Goal: Task Accomplishment & Management: Use online tool/utility

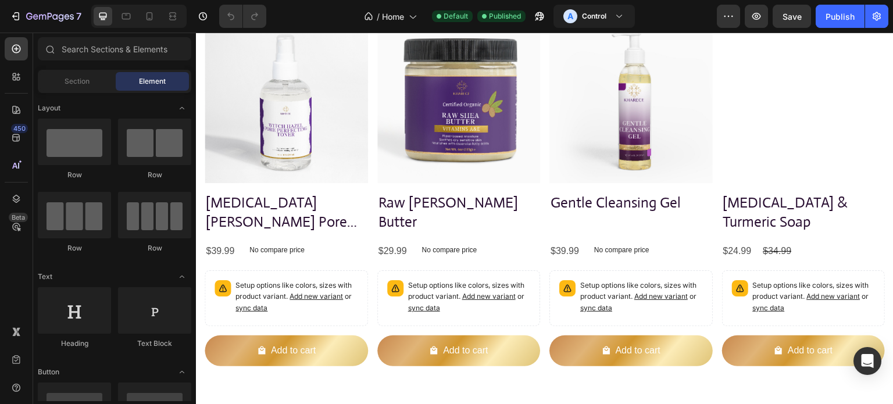
scroll to position [523, 0]
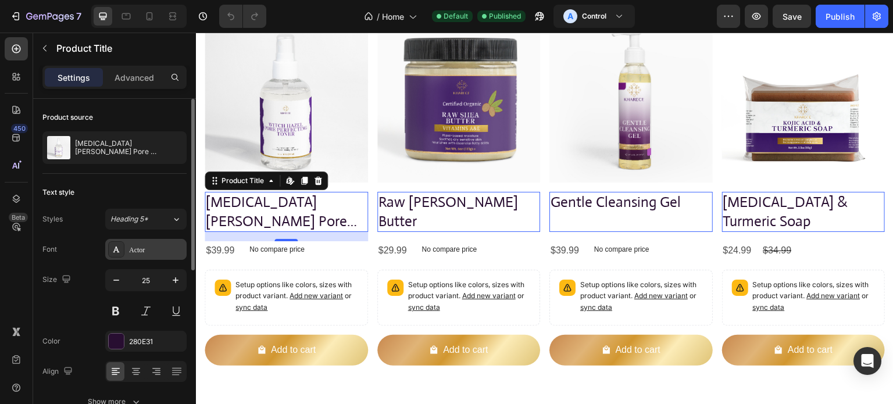
click at [172, 246] on div "Actor" at bounding box center [156, 250] width 55 height 10
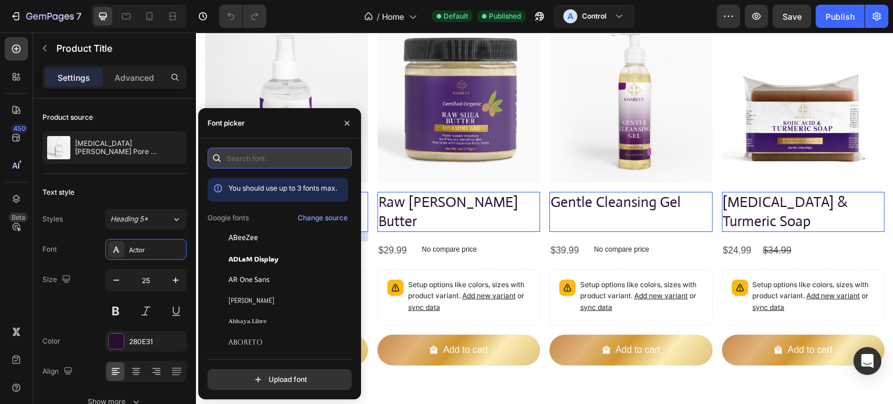
click at [261, 157] on input "text" at bounding box center [279, 158] width 144 height 21
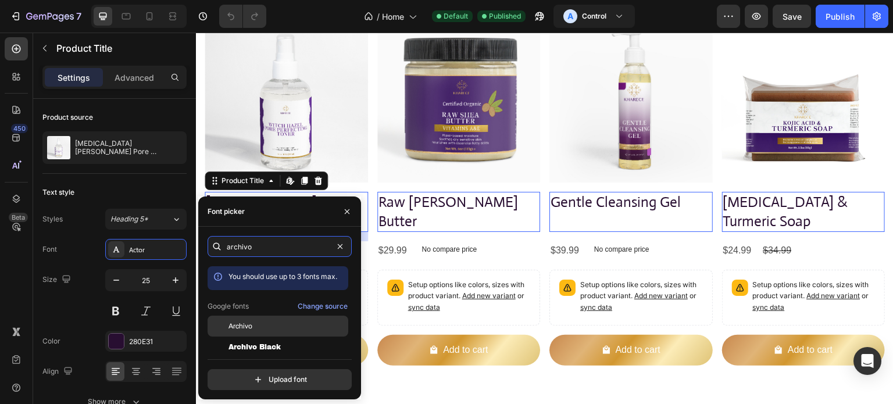
type input "archivo"
click at [248, 325] on span "Archivo" at bounding box center [240, 326] width 24 height 10
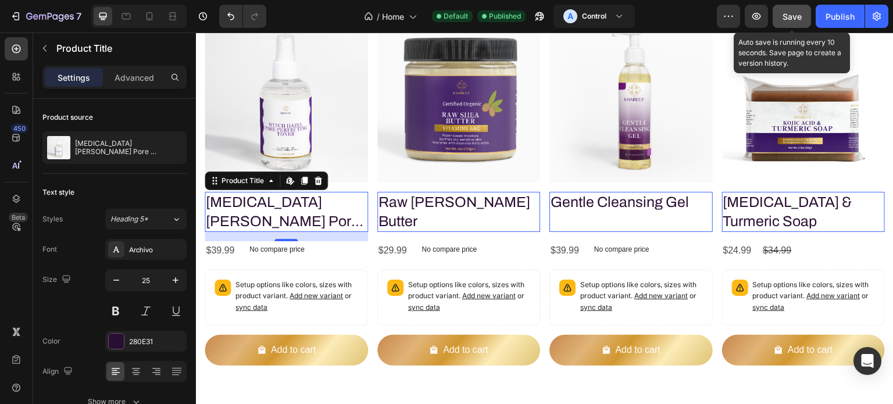
click at [807, 19] on button "Save" at bounding box center [791, 16] width 38 height 23
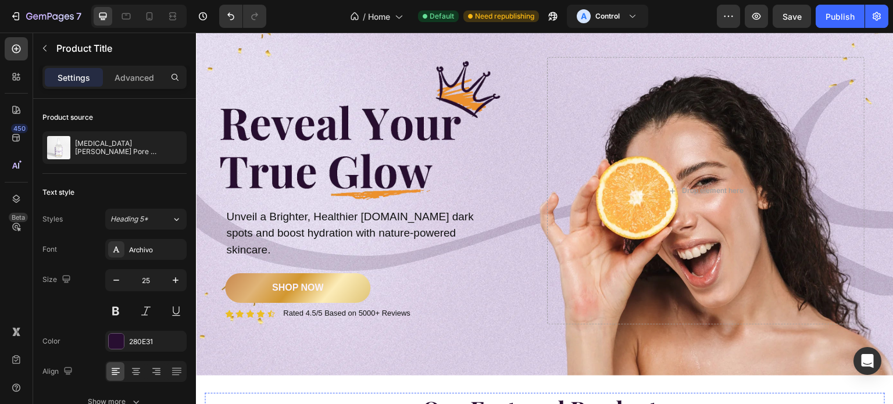
scroll to position [0, 0]
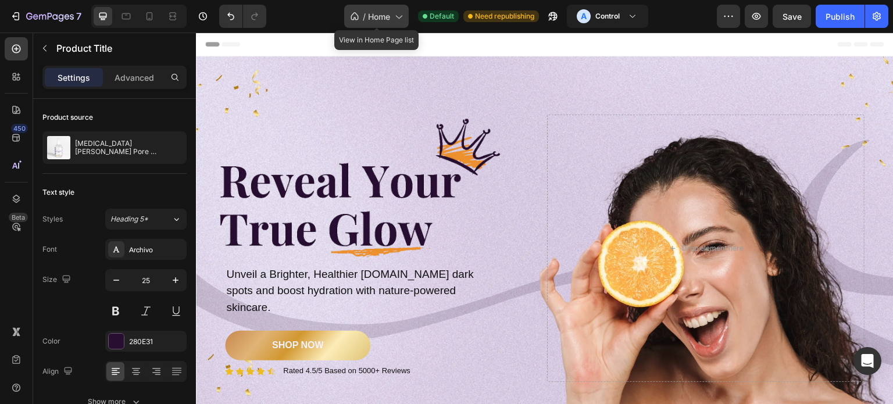
click at [402, 15] on icon at bounding box center [398, 16] width 12 height 12
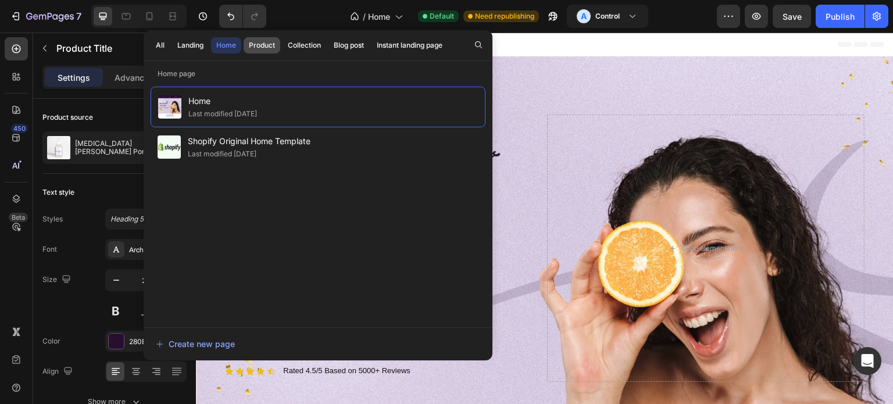
click at [276, 46] on button "Product" at bounding box center [261, 45] width 37 height 16
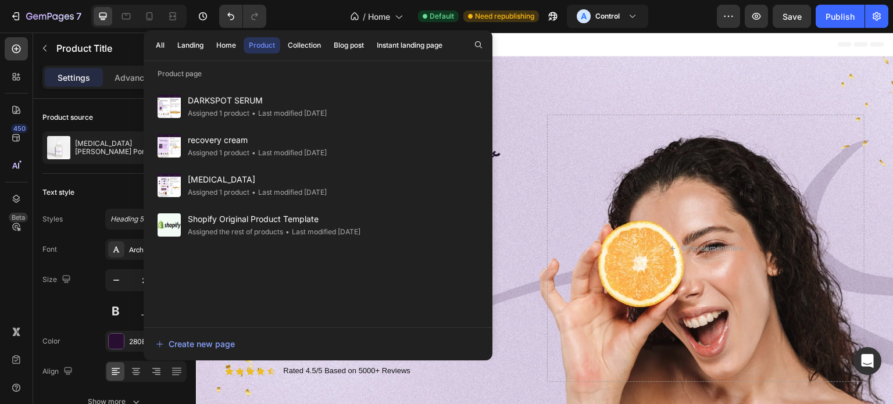
click at [276, 46] on button "Product" at bounding box center [261, 45] width 37 height 16
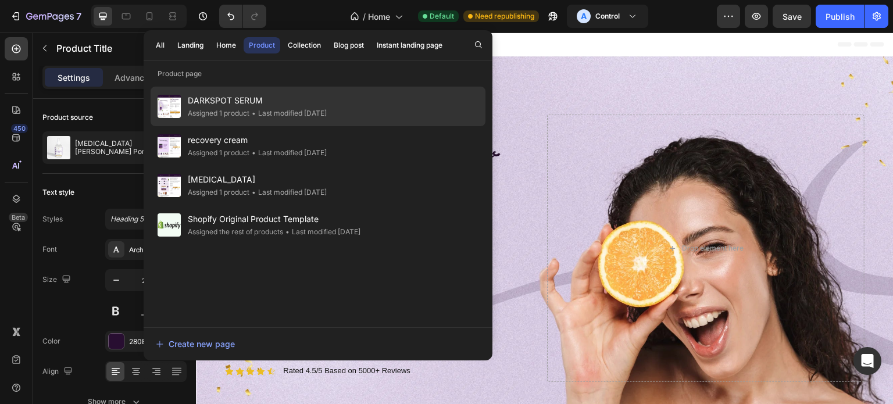
click at [311, 107] on div "• Last modified [DATE]" at bounding box center [287, 113] width 77 height 12
